Goal: Task Accomplishment & Management: Manage account settings

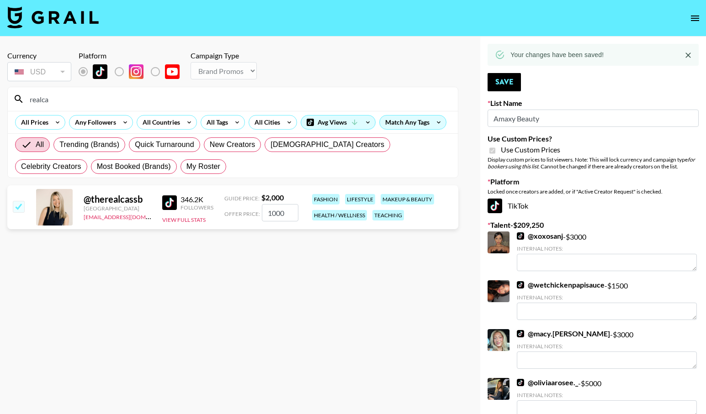
select select "Brand"
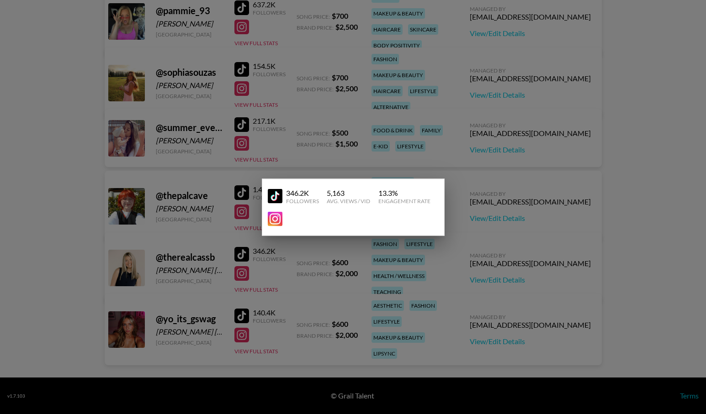
click at [307, 142] on div at bounding box center [353, 207] width 706 height 414
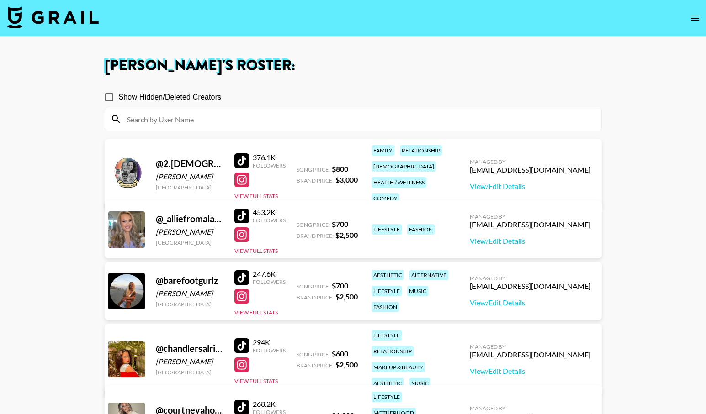
click at [57, 16] on img at bounding box center [52, 17] width 91 height 22
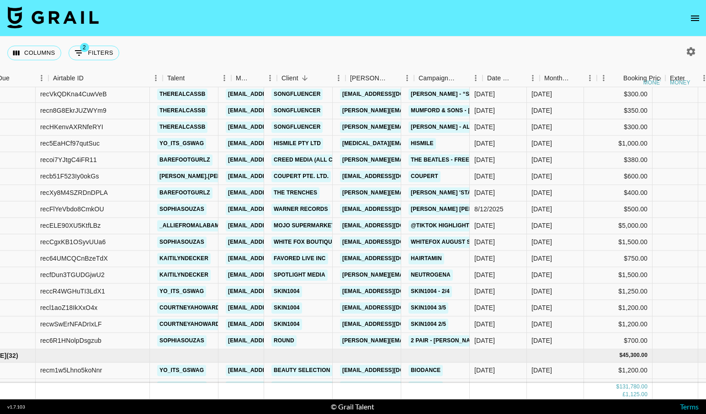
scroll to position [734, 0]
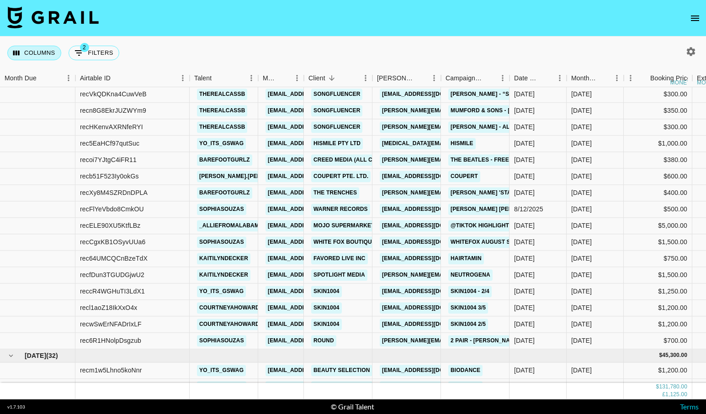
click at [42, 54] on button "Columns" at bounding box center [34, 53] width 54 height 15
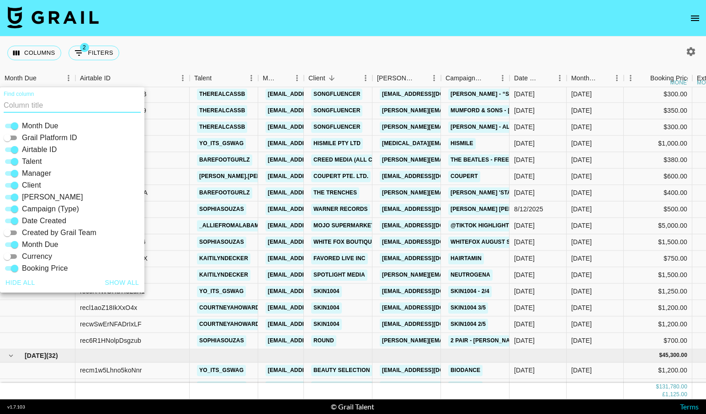
click at [13, 148] on input "Airtable ID" at bounding box center [14, 149] width 33 height 11
checkbox input "false"
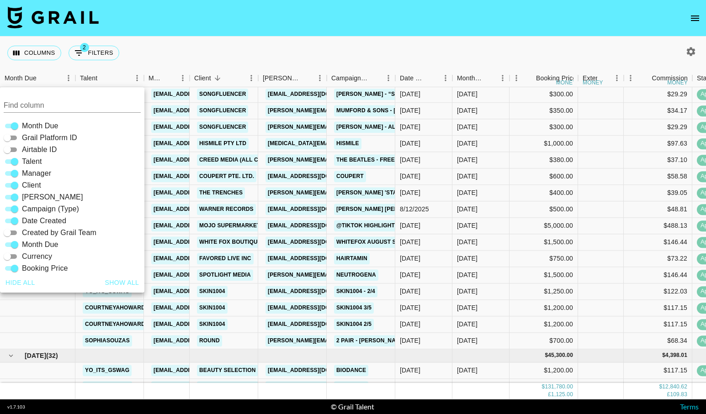
click at [290, 36] on nav at bounding box center [353, 18] width 706 height 37
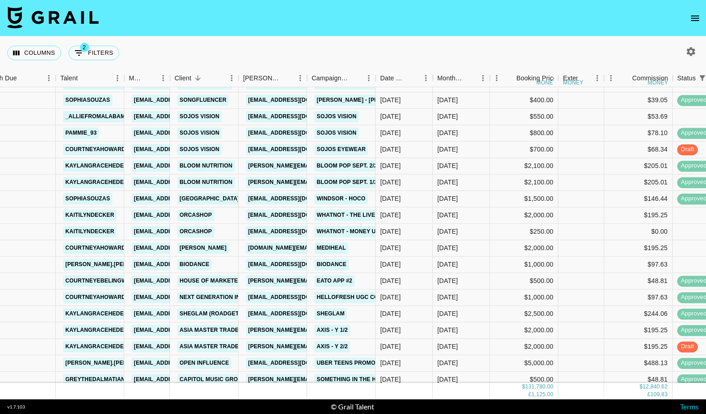
scroll to position [1053, 20]
click at [497, 233] on div "$250.00" at bounding box center [524, 232] width 68 height 16
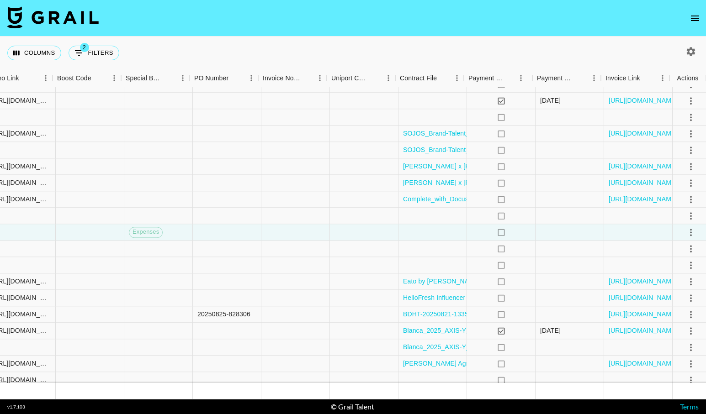
scroll to position [1053, 776]
click at [686, 234] on icon "select merge strategy" at bounding box center [687, 232] width 11 height 11
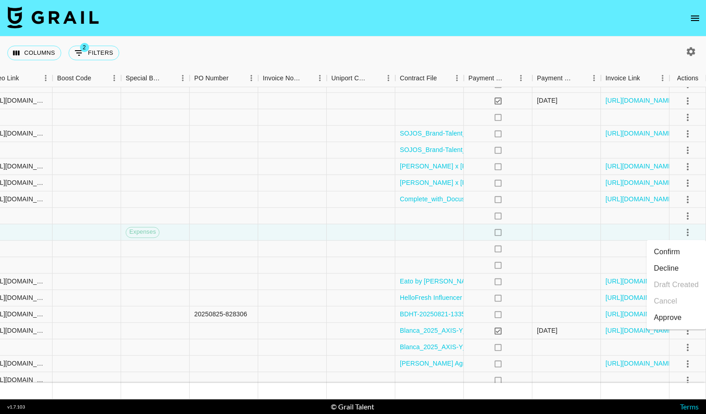
click at [670, 254] on li "Confirm" at bounding box center [675, 252] width 59 height 16
click at [680, 317] on div "Approve" at bounding box center [667, 317] width 28 height 11
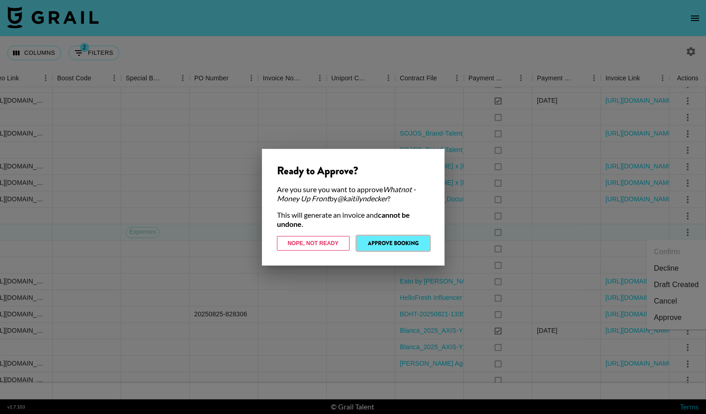
click at [389, 246] on button "Approve Booking" at bounding box center [393, 243] width 73 height 15
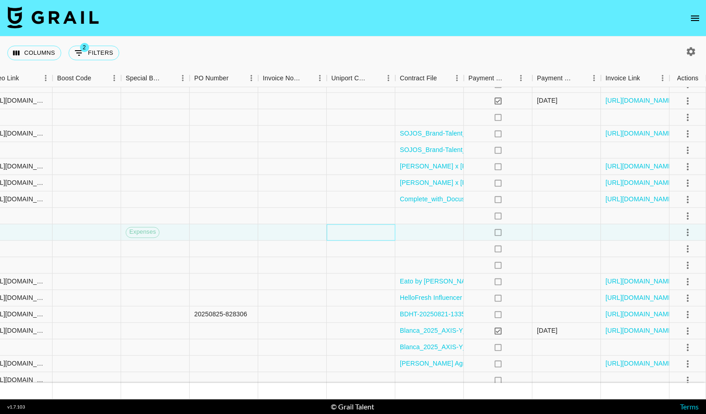
click at [374, 233] on div at bounding box center [361, 232] width 68 height 16
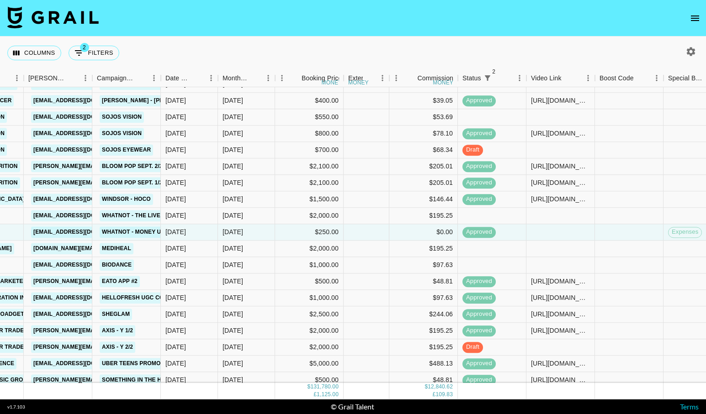
scroll to position [1053, 232]
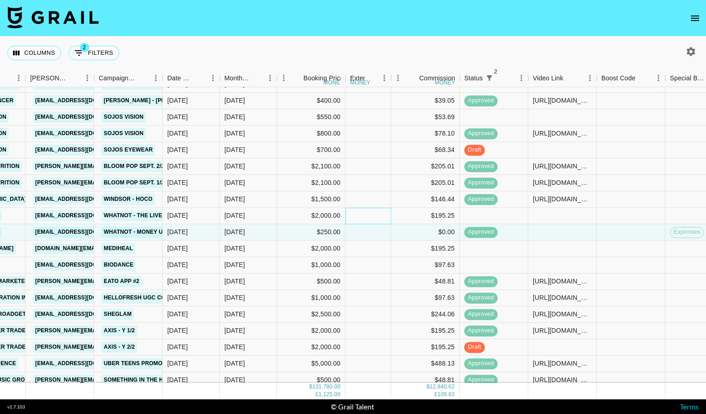
click at [384, 216] on div at bounding box center [368, 216] width 46 height 16
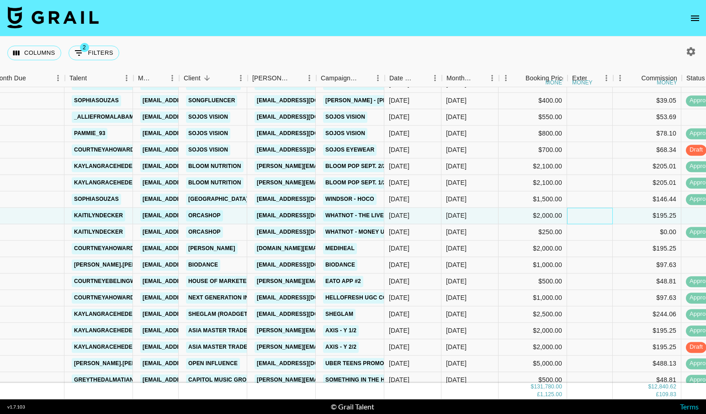
scroll to position [1053, 11]
click at [422, 218] on div "[DATE]" at bounding box center [412, 216] width 57 height 16
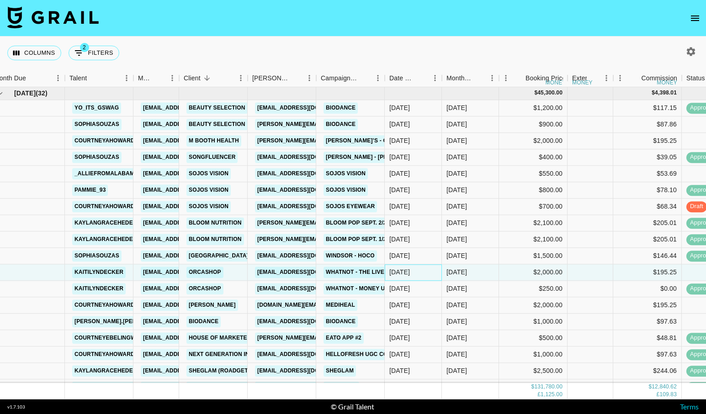
scroll to position [978, 11]
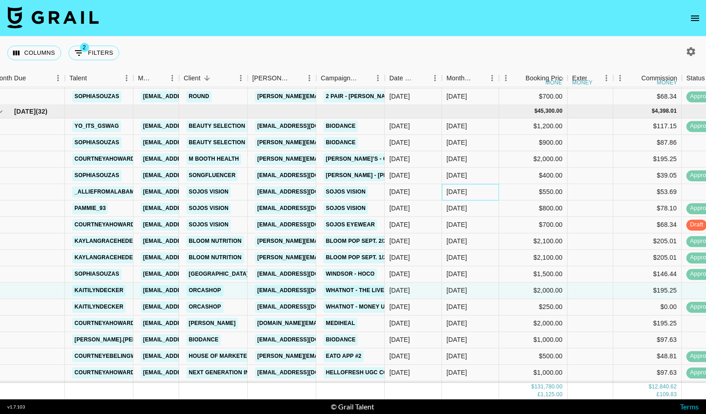
click at [492, 194] on div "[DATE]" at bounding box center [470, 192] width 57 height 16
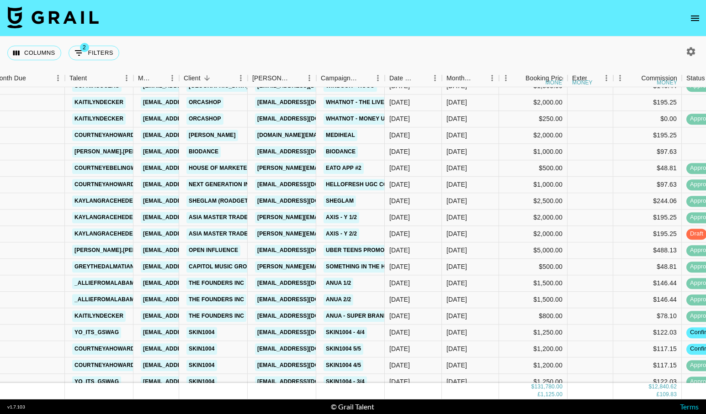
scroll to position [1191, 11]
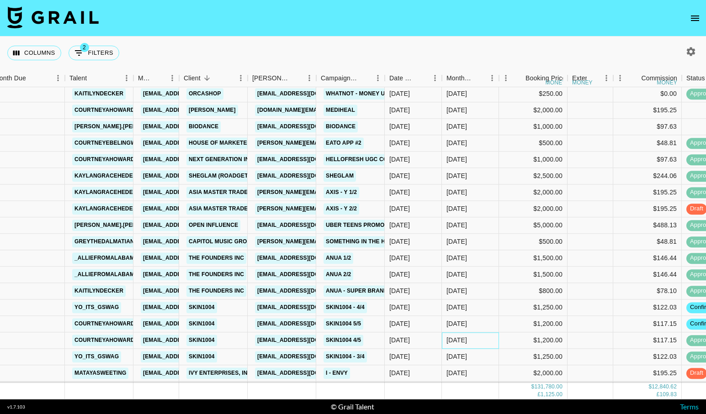
click at [467, 346] on div "[DATE]" at bounding box center [470, 340] width 57 height 16
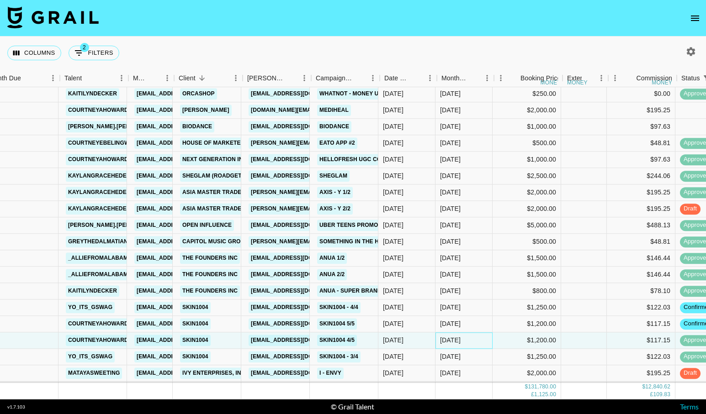
scroll to position [1190, 17]
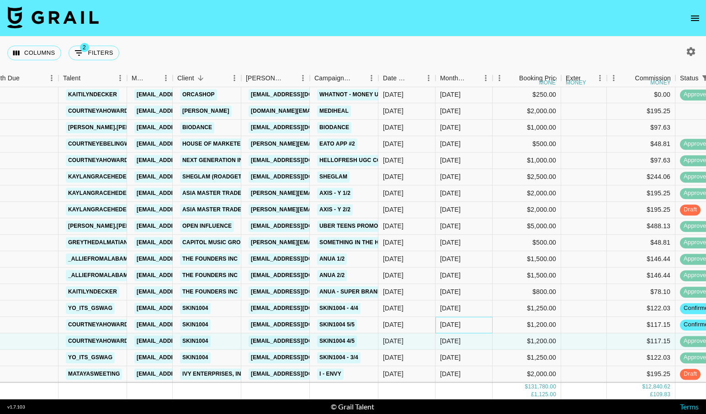
click at [467, 328] on div "[DATE]" at bounding box center [463, 325] width 57 height 16
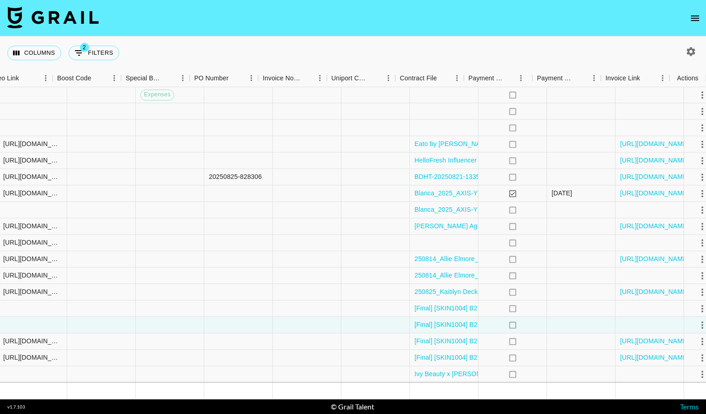
scroll to position [1190, 776]
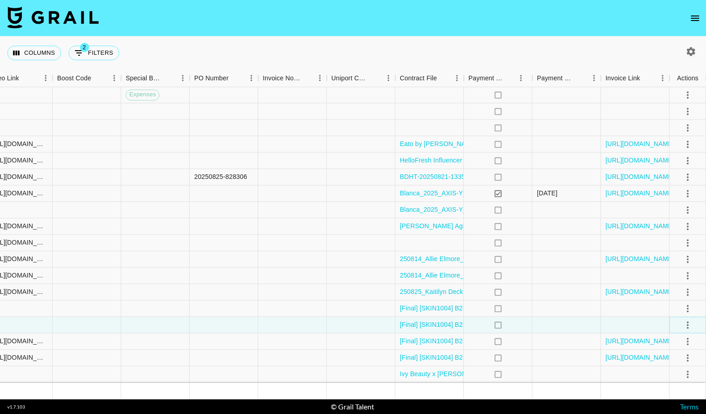
click at [687, 323] on icon "select merge strategy" at bounding box center [687, 325] width 11 height 11
click at [683, 272] on li "Draft Created" at bounding box center [675, 272] width 59 height 16
click at [521, 305] on div "no" at bounding box center [497, 308] width 68 height 16
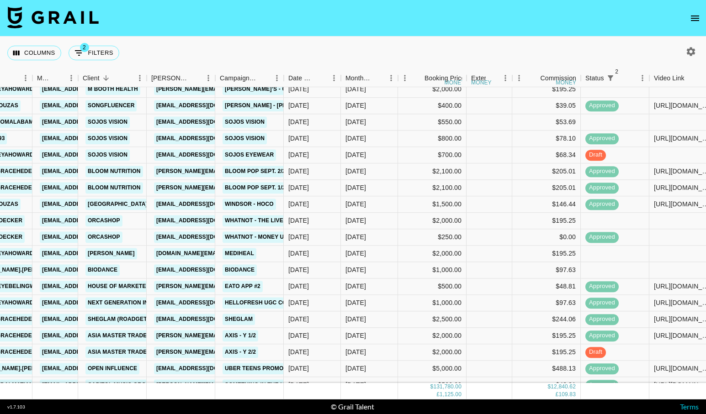
scroll to position [1039, 111]
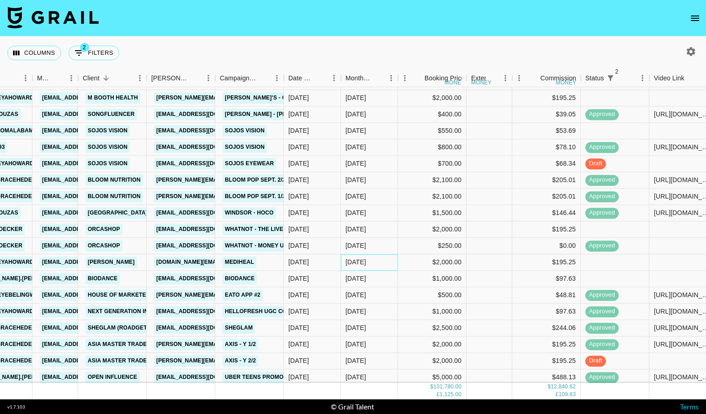
click at [394, 266] on div "[DATE]" at bounding box center [369, 262] width 57 height 16
click at [397, 243] on div "[DATE]" at bounding box center [369, 246] width 57 height 16
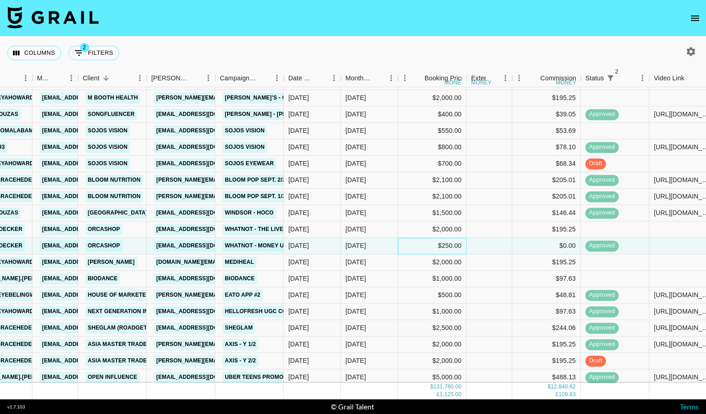
click at [398, 238] on div "$250.00" at bounding box center [432, 246] width 68 height 16
click at [399, 233] on div "$2,000.00" at bounding box center [432, 229] width 68 height 16
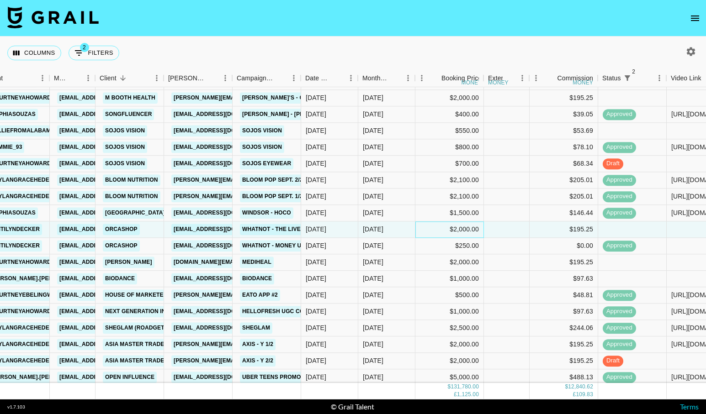
scroll to position [1039, 90]
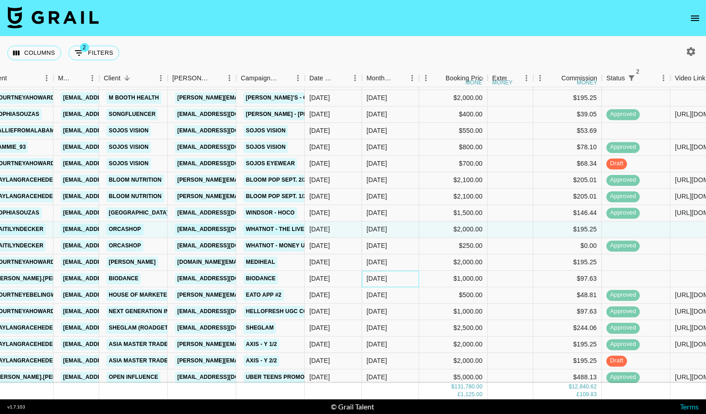
click at [403, 287] on div "[DATE]" at bounding box center [390, 279] width 57 height 16
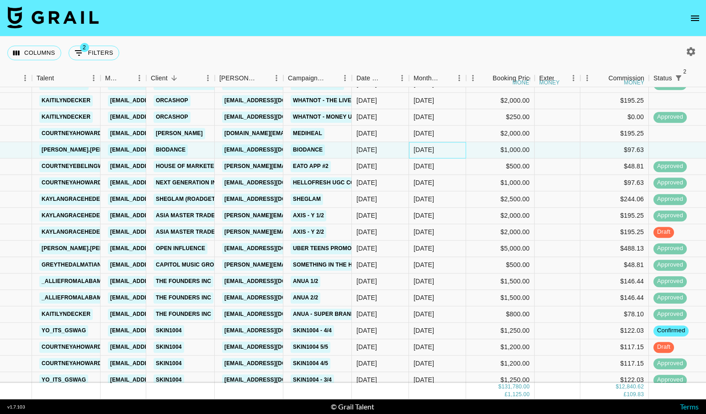
scroll to position [1171, 43]
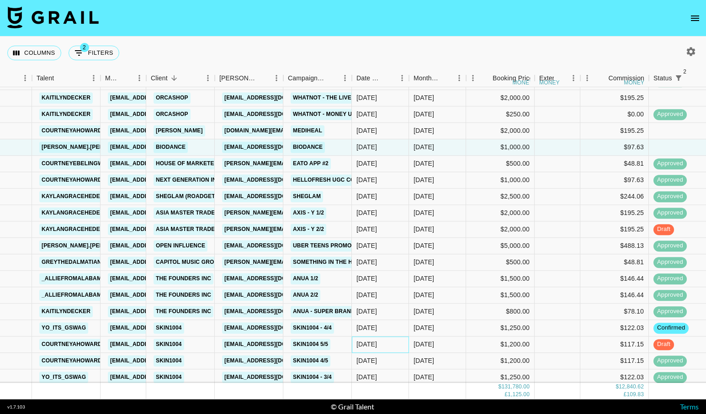
click at [403, 339] on div "[DATE]" at bounding box center [380, 345] width 57 height 16
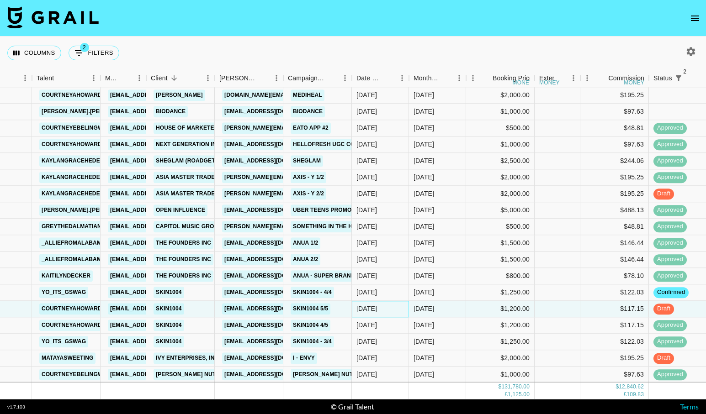
scroll to position [1222, 43]
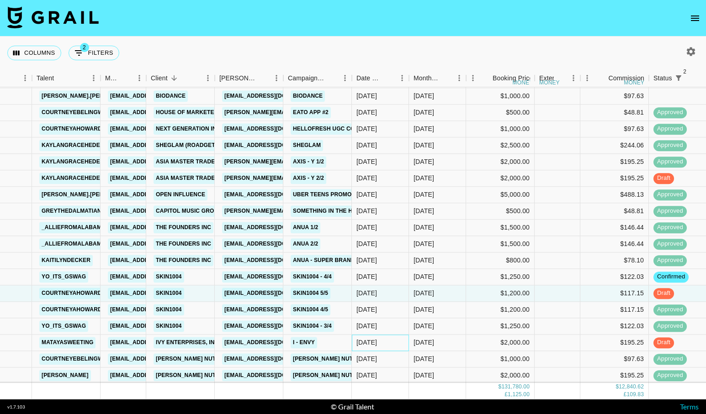
click at [400, 343] on div "[DATE]" at bounding box center [380, 343] width 57 height 16
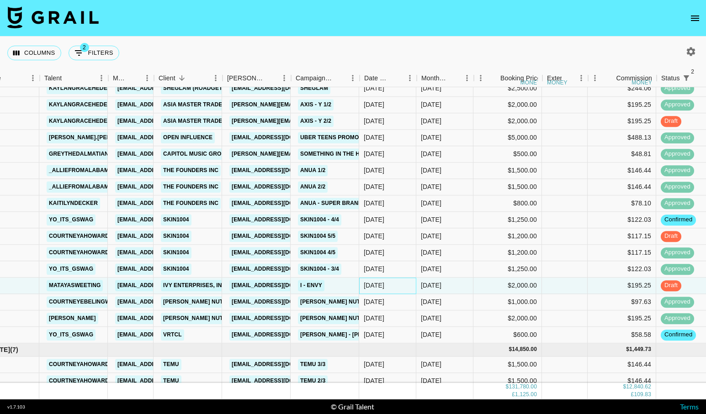
scroll to position [1279, 33]
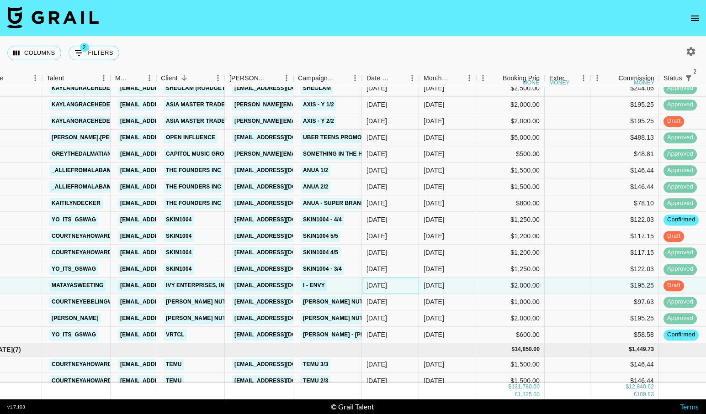
click at [406, 286] on div "[DATE]" at bounding box center [390, 286] width 57 height 16
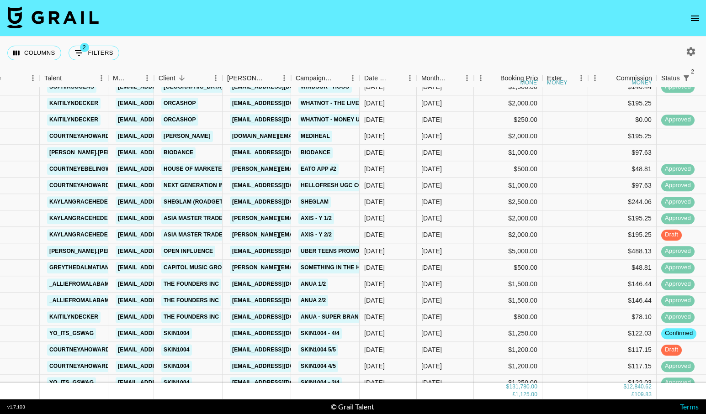
scroll to position [1164, 36]
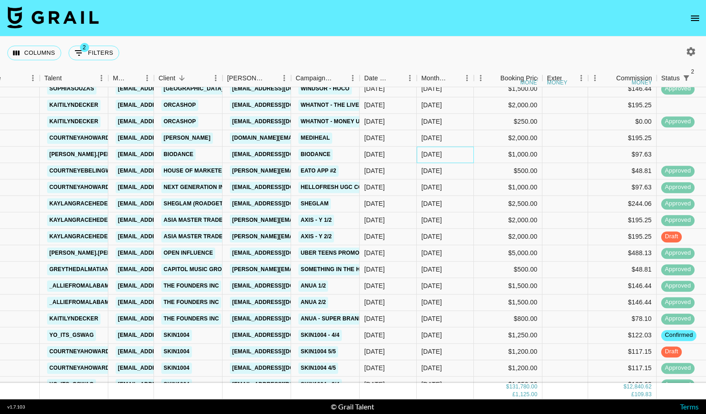
click at [431, 156] on div "[DATE]" at bounding box center [431, 154] width 21 height 9
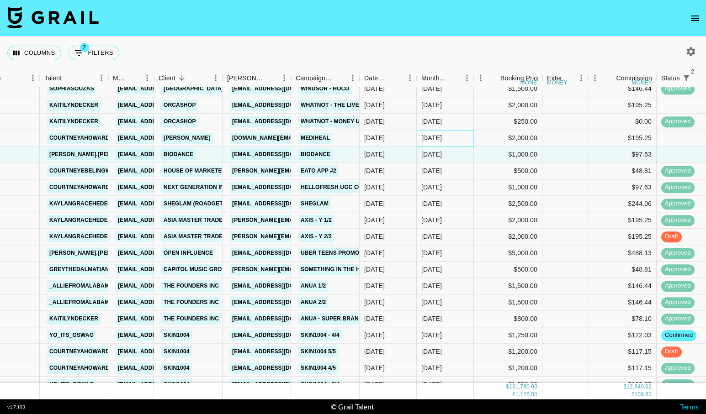
click at [435, 141] on div "[DATE]" at bounding box center [431, 138] width 21 height 9
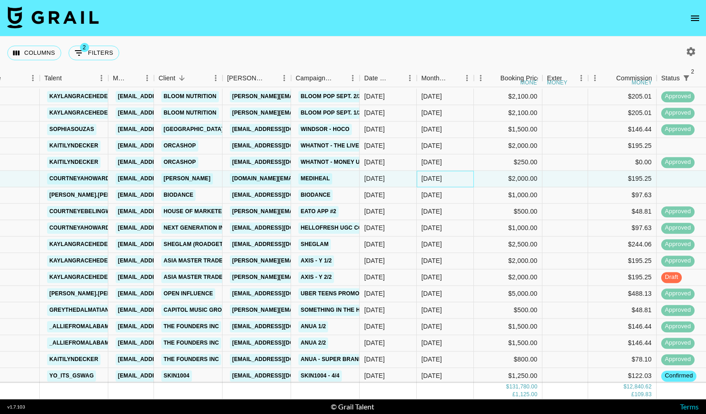
scroll to position [1121, 36]
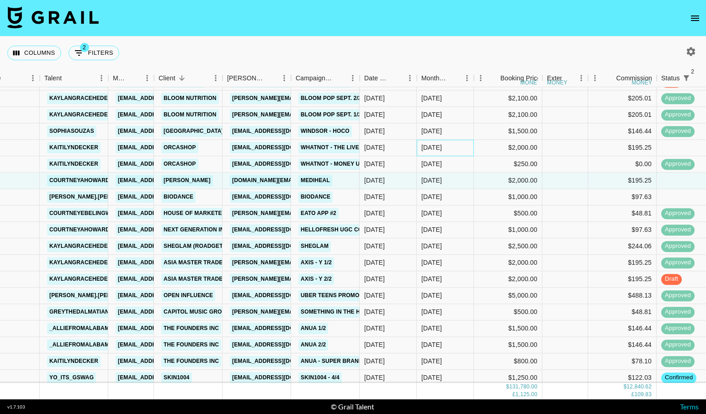
click at [435, 143] on div "[DATE]" at bounding box center [431, 147] width 21 height 9
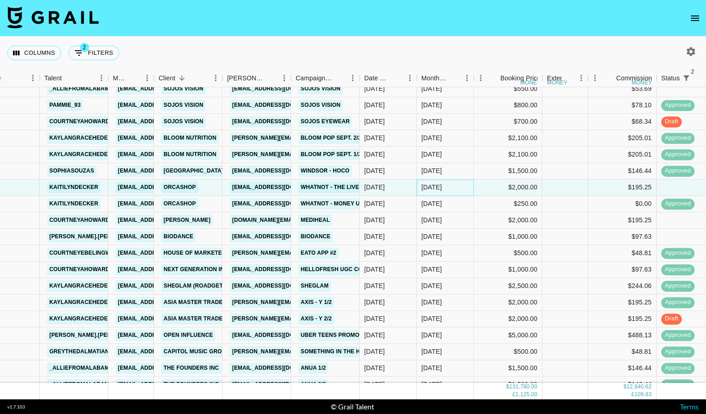
scroll to position [1060, 36]
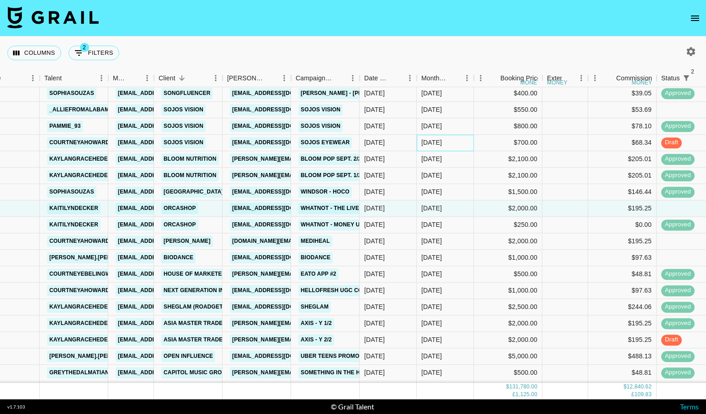
click at [435, 143] on div "[DATE]" at bounding box center [431, 142] width 21 height 9
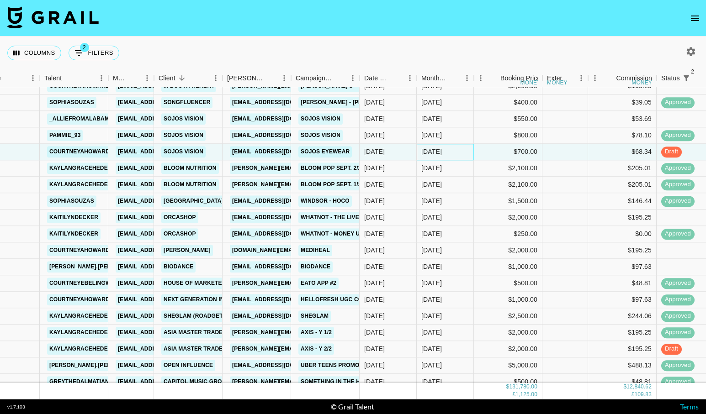
scroll to position [1041, 36]
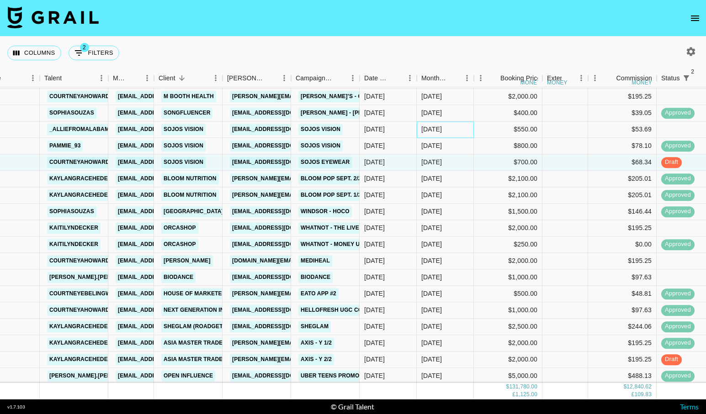
click at [437, 136] on div "[DATE]" at bounding box center [444, 129] width 57 height 16
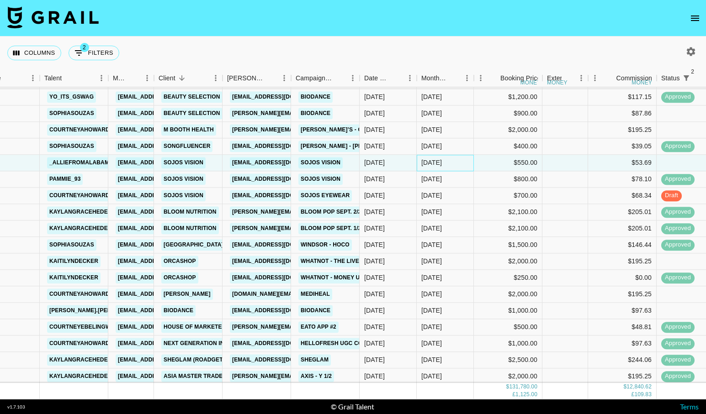
scroll to position [994, 36]
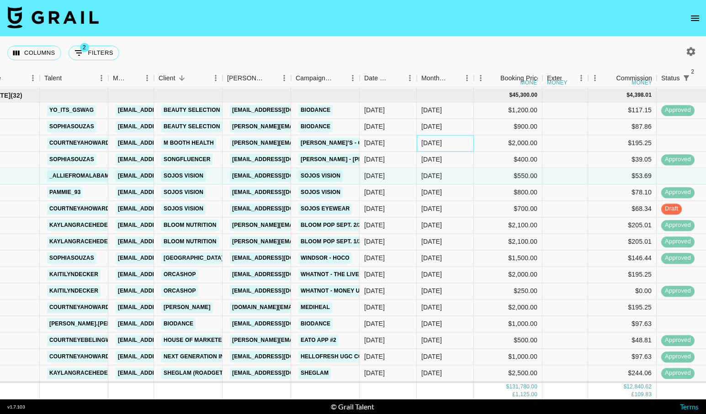
click at [434, 145] on div "[DATE]" at bounding box center [431, 143] width 21 height 9
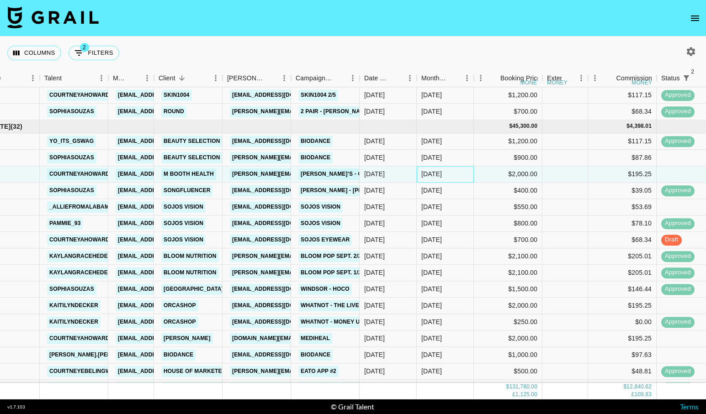
scroll to position [964, 36]
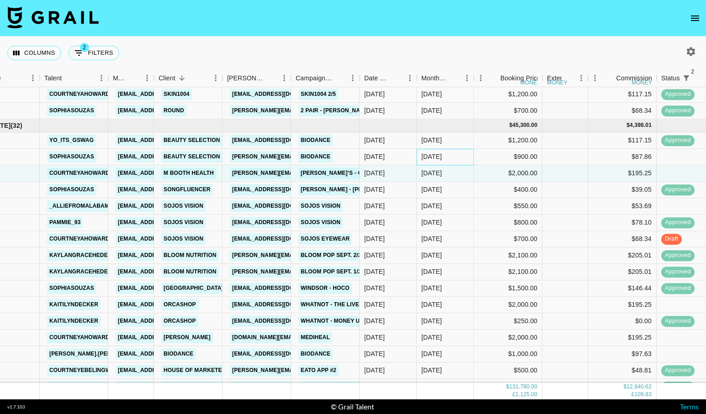
click at [436, 160] on div "[DATE]" at bounding box center [431, 157] width 21 height 9
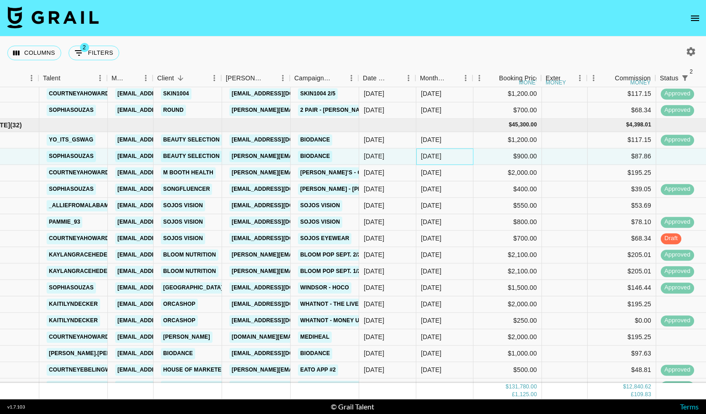
scroll to position [966, 37]
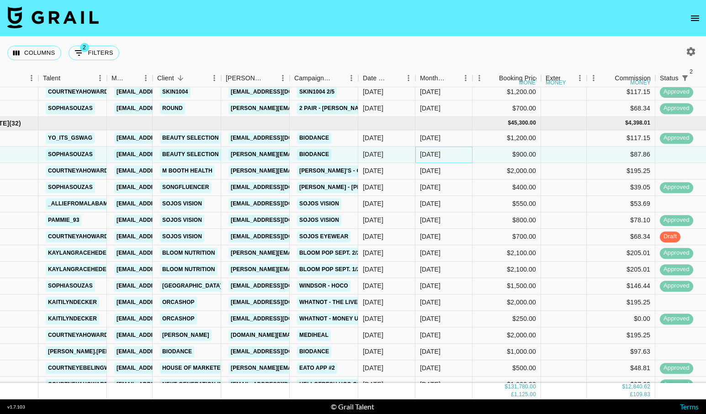
click at [450, 159] on div "[DATE]" at bounding box center [443, 155] width 57 height 16
